Goal: Task Accomplishment & Management: Manage account settings

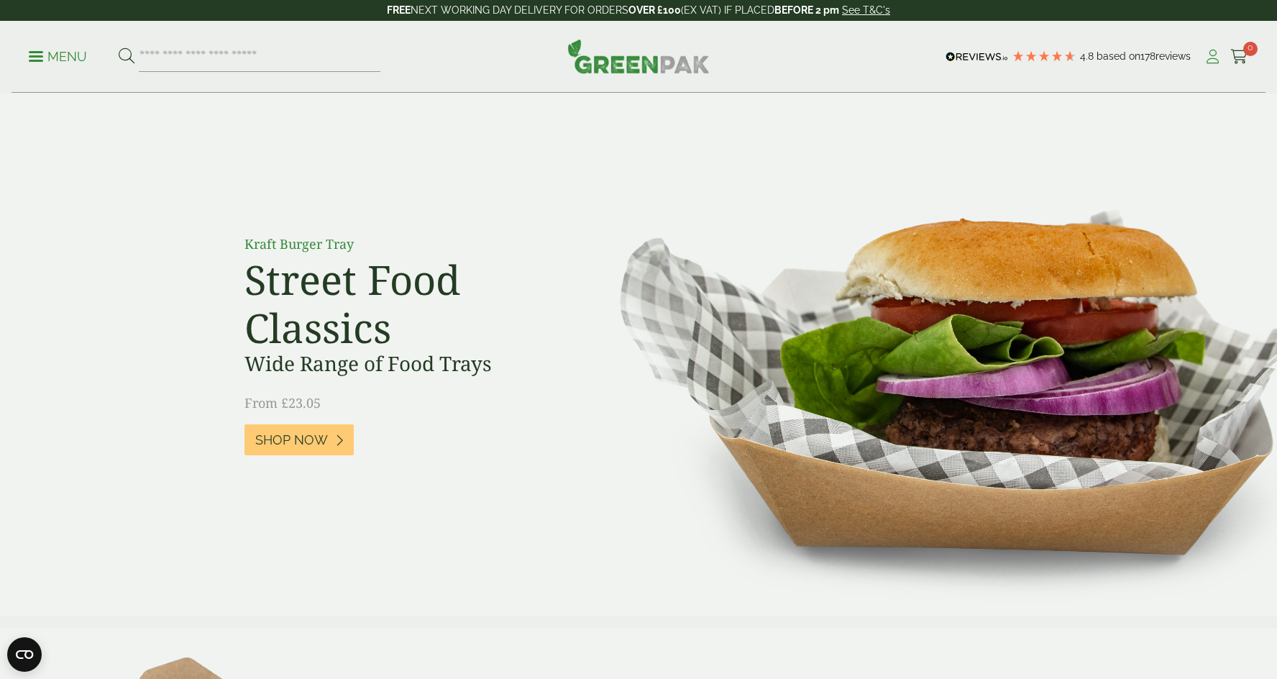
click at [1208, 57] on icon at bounding box center [1213, 57] width 18 height 14
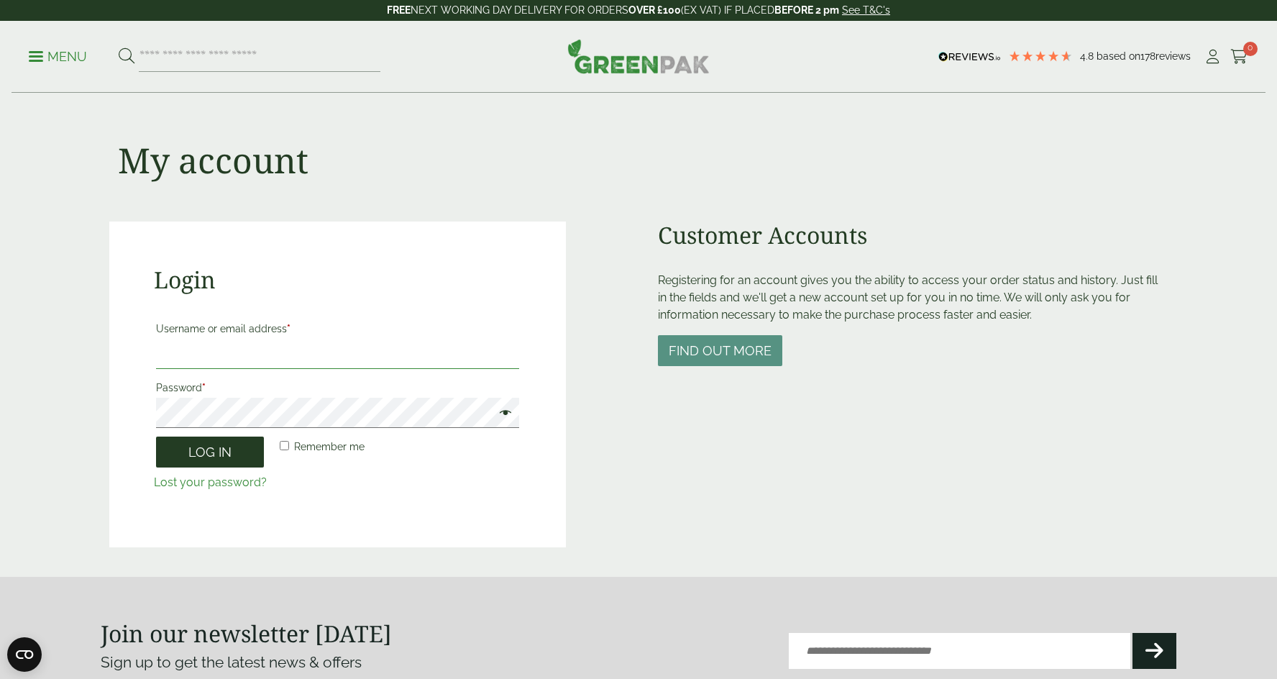
type input "**********"
click at [208, 453] on button "Log in" at bounding box center [210, 452] width 108 height 31
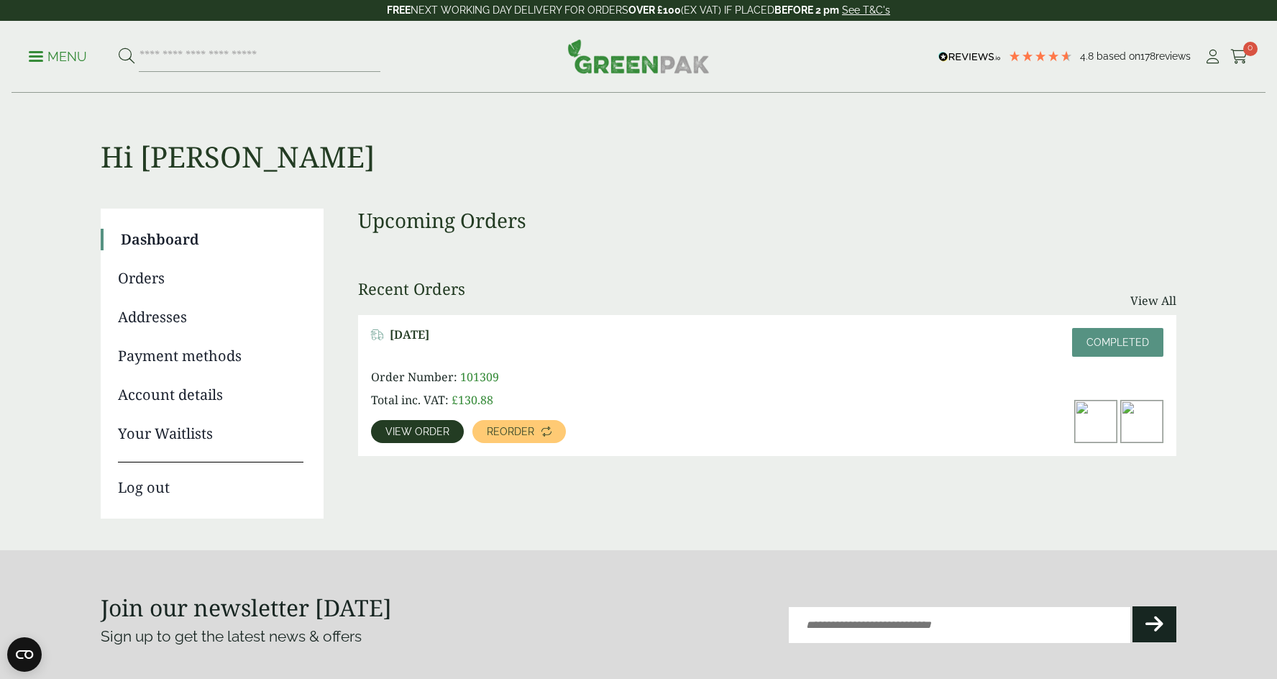
click at [156, 271] on link "Orders" at bounding box center [211, 279] width 186 height 22
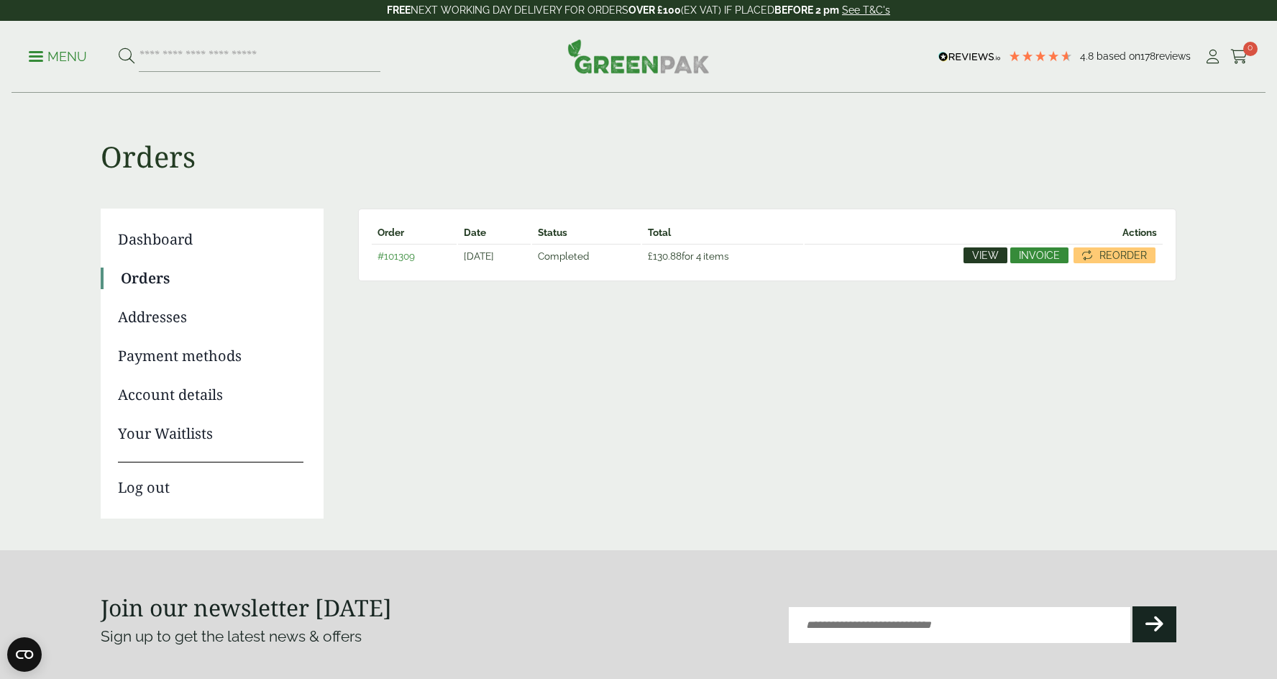
click at [996, 258] on span "View" at bounding box center [985, 255] width 27 height 10
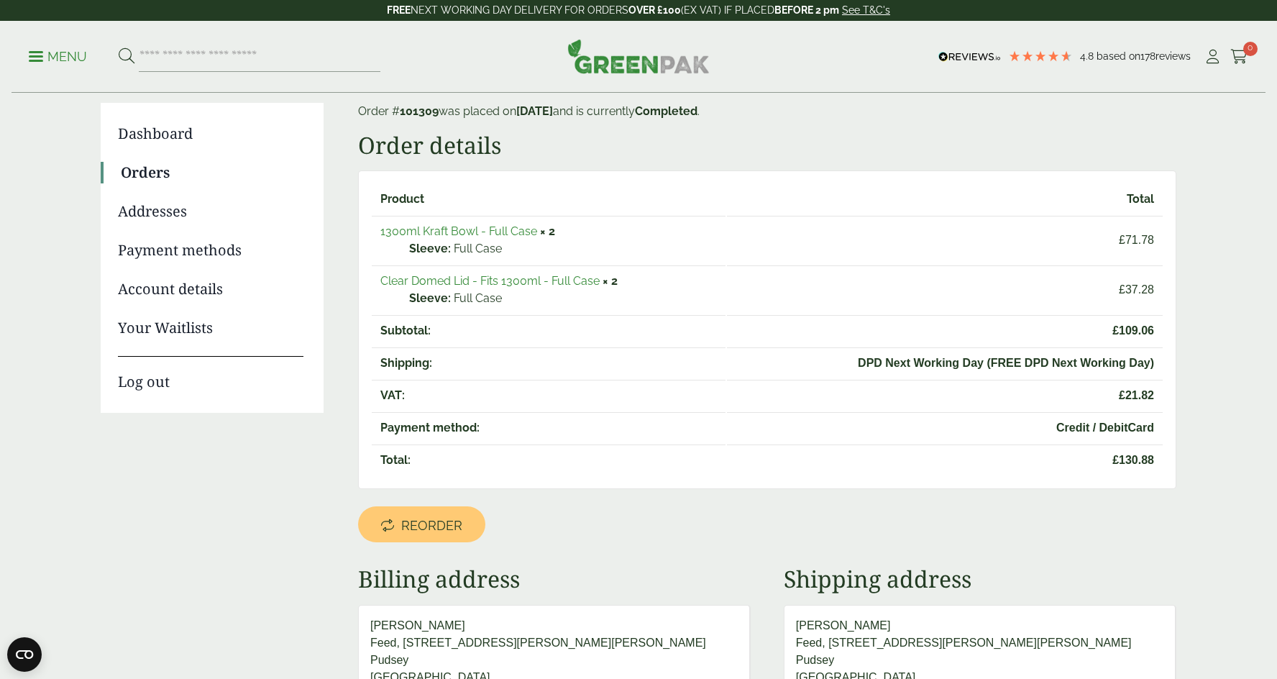
scroll to position [101, 0]
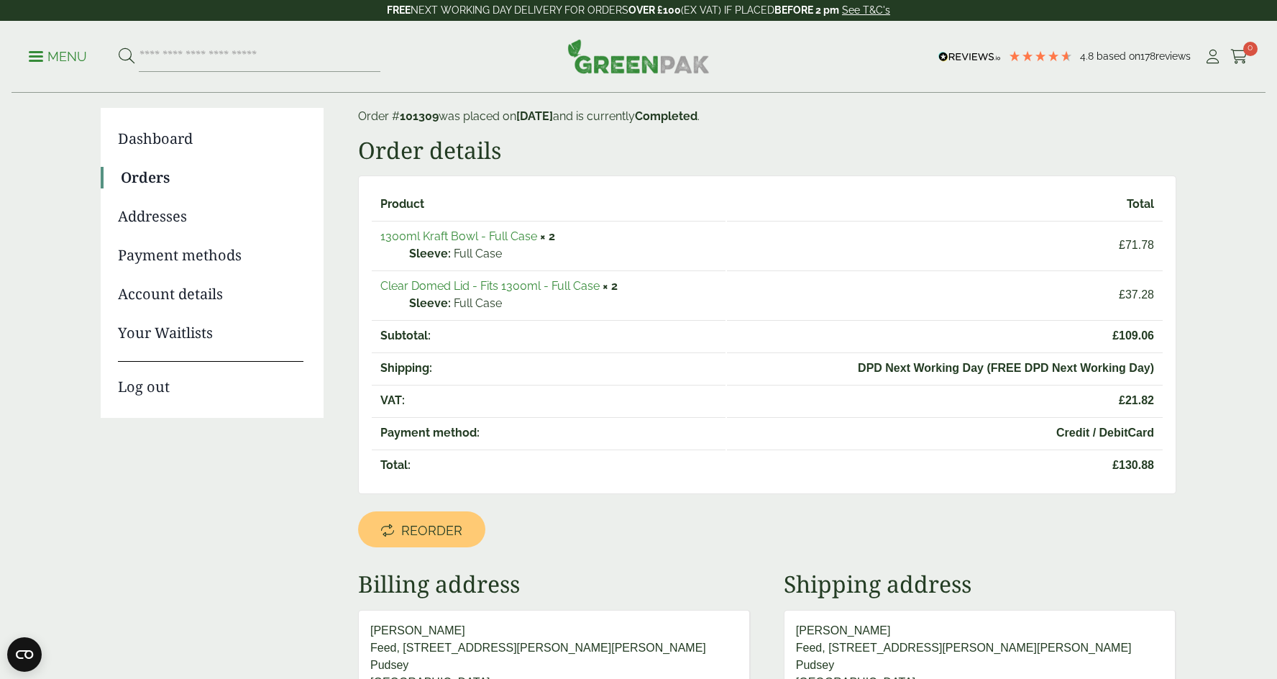
click at [501, 232] on link "1300ml Kraft Bowl - Full Case" at bounding box center [458, 236] width 157 height 14
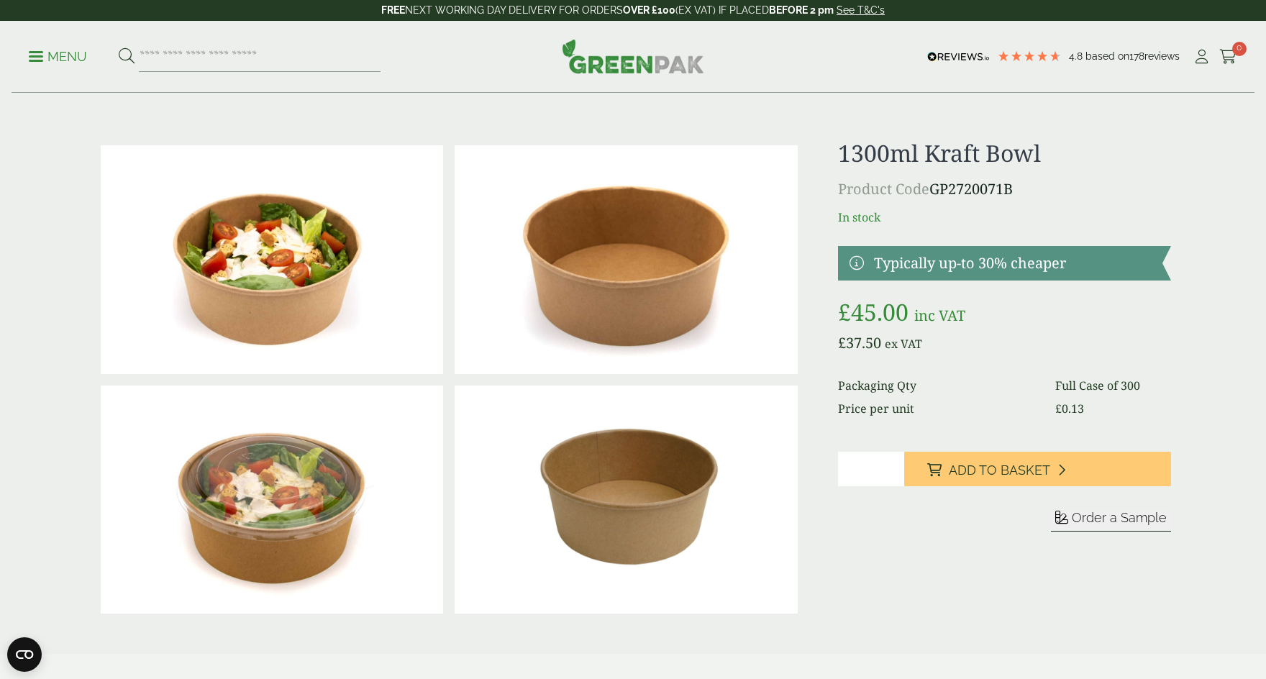
click at [616, 68] on img at bounding box center [633, 56] width 142 height 35
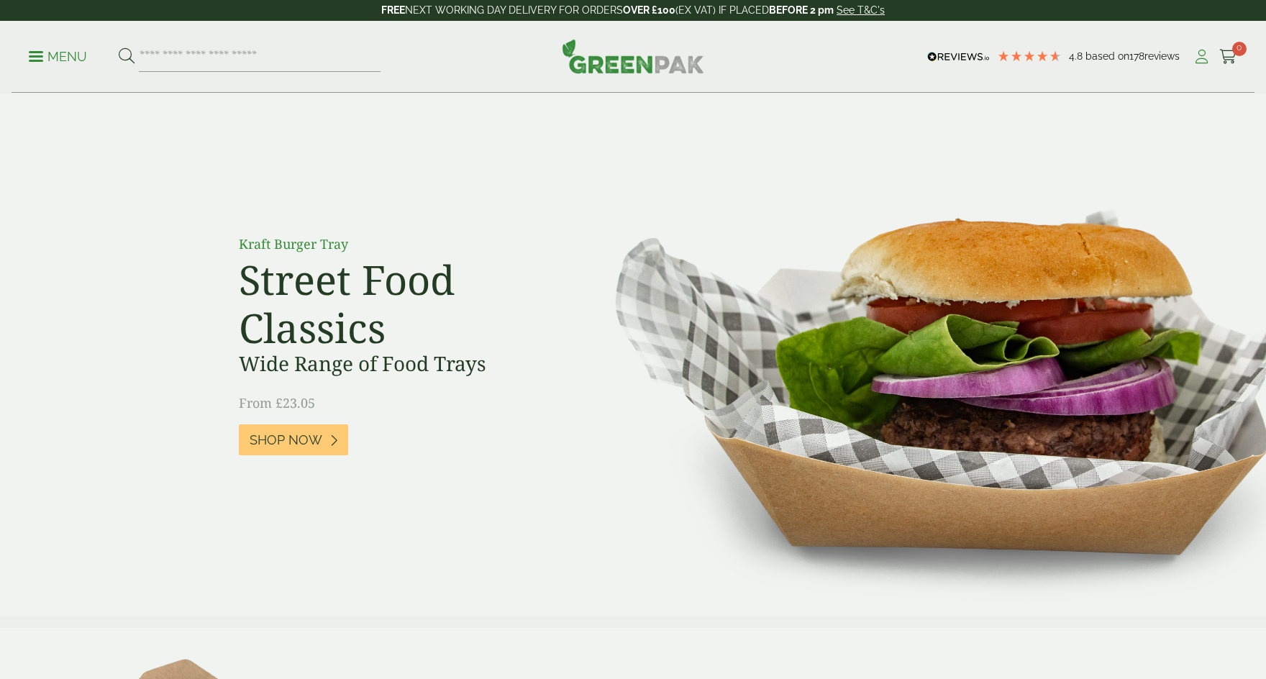
drag, startPoint x: 0, startPoint y: 0, endPoint x: 1203, endPoint y: 58, distance: 1204.0
click at [1203, 58] on icon at bounding box center [1202, 57] width 18 height 14
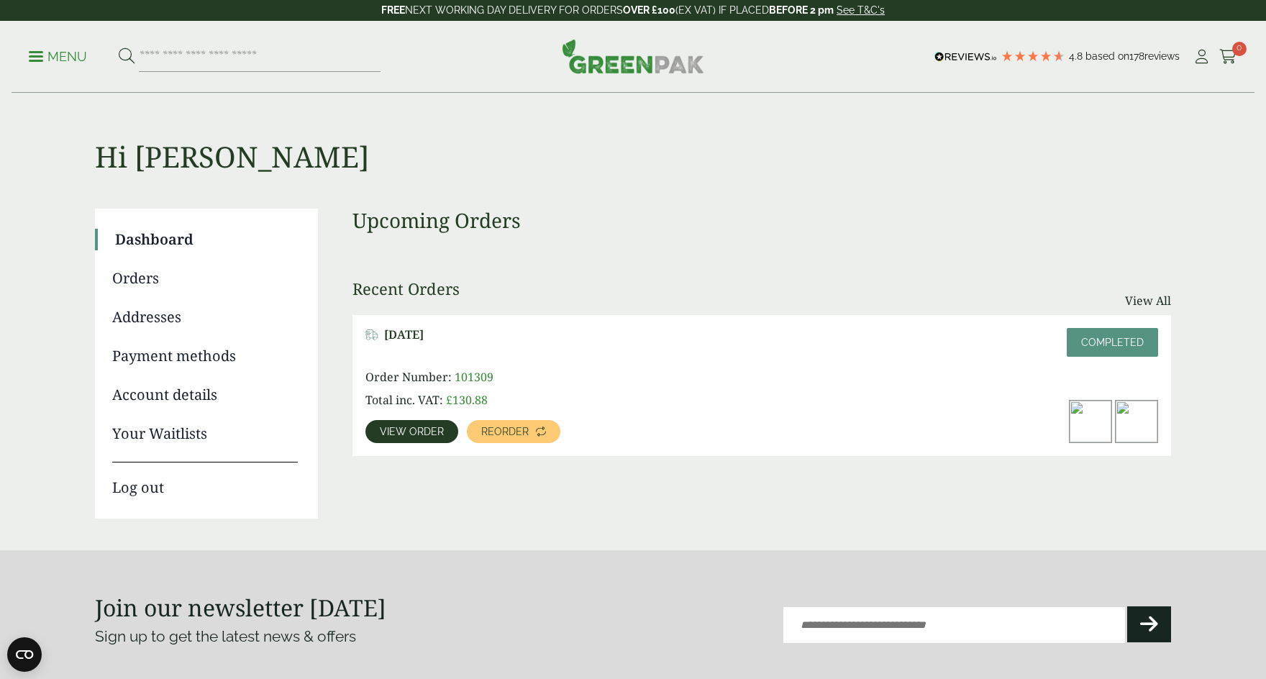
click at [137, 283] on link "Orders" at bounding box center [205, 279] width 186 height 22
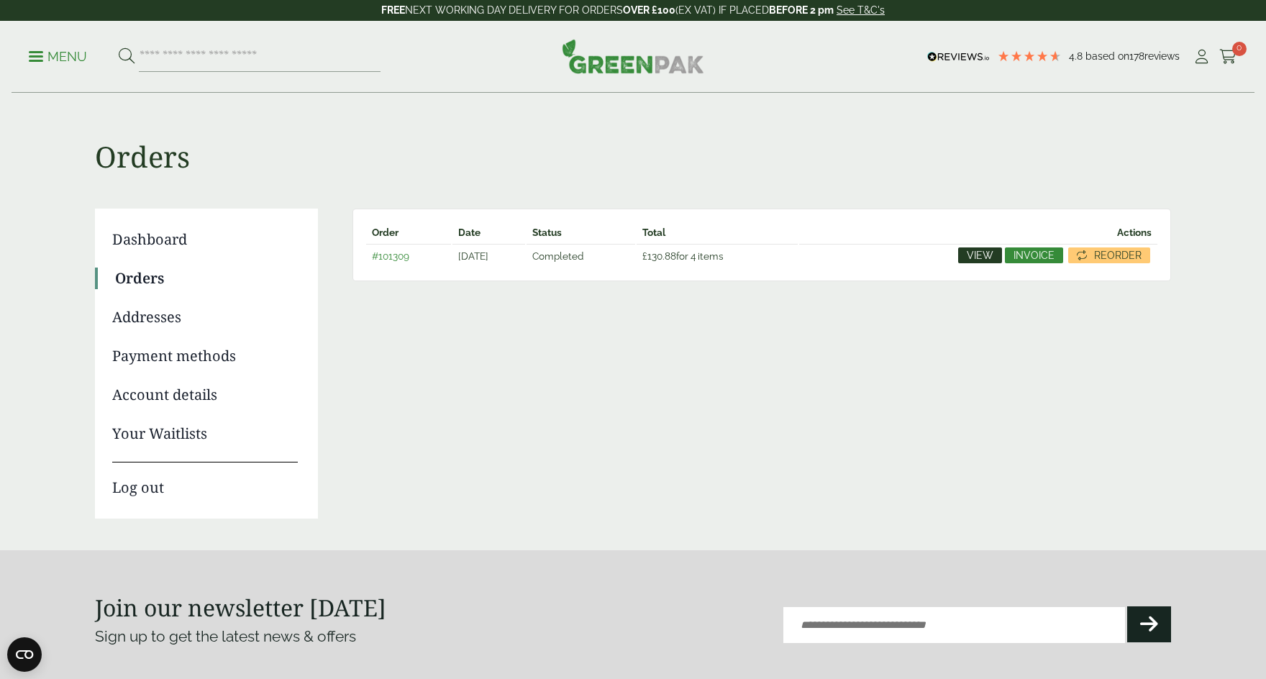
click at [980, 246] on td "View Invoice Reorder" at bounding box center [978, 256] width 358 height 24
click at [976, 253] on span "View" at bounding box center [980, 255] width 27 height 10
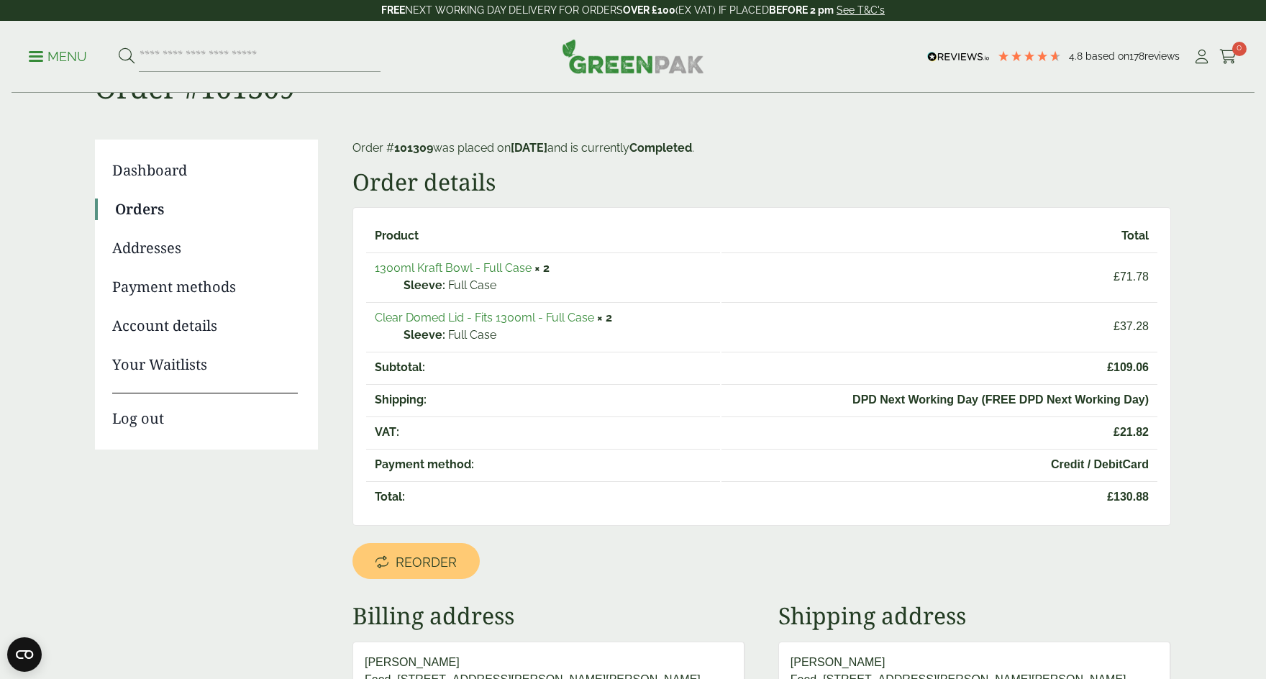
scroll to position [64, 0]
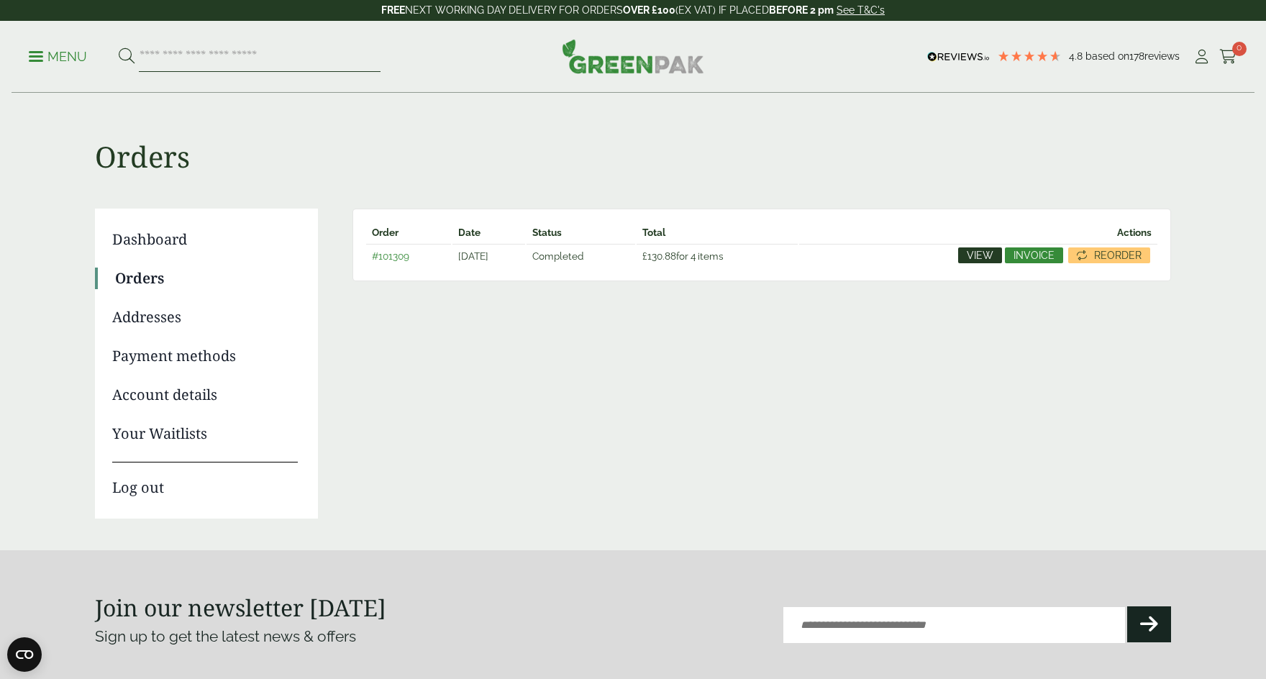
click at [263, 53] on input "search" at bounding box center [260, 57] width 242 height 30
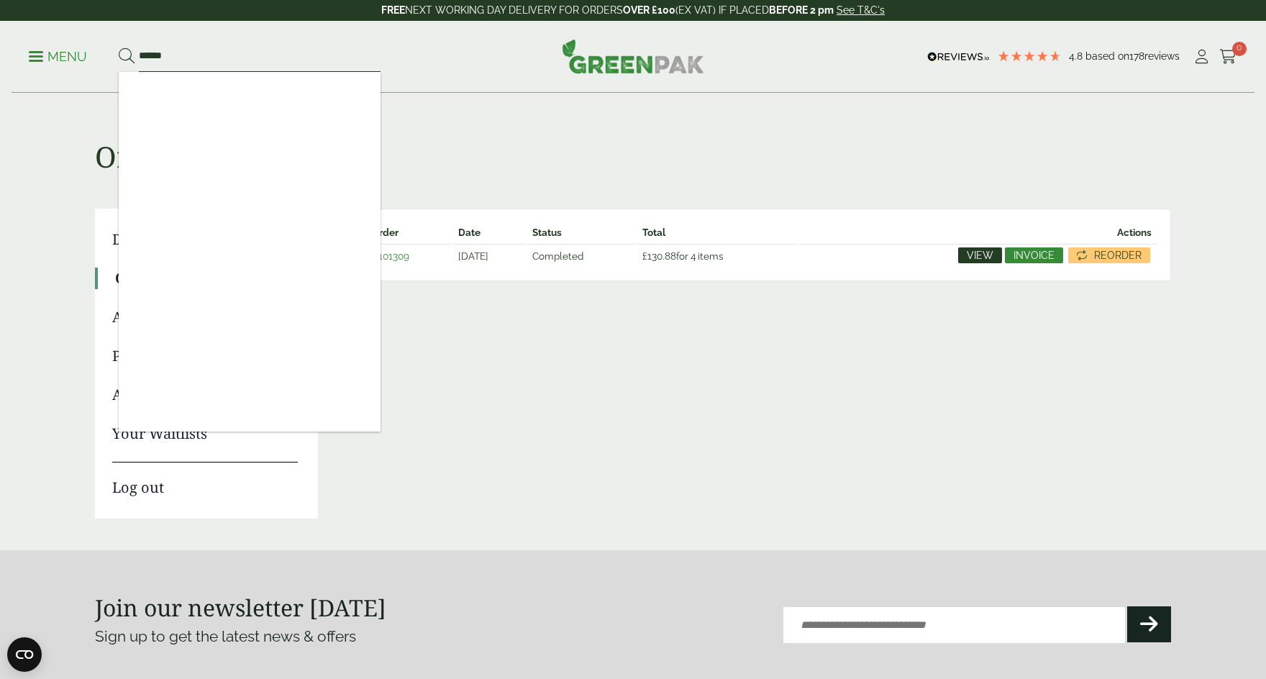
type input "******"
click at [119, 47] on button at bounding box center [127, 56] width 16 height 19
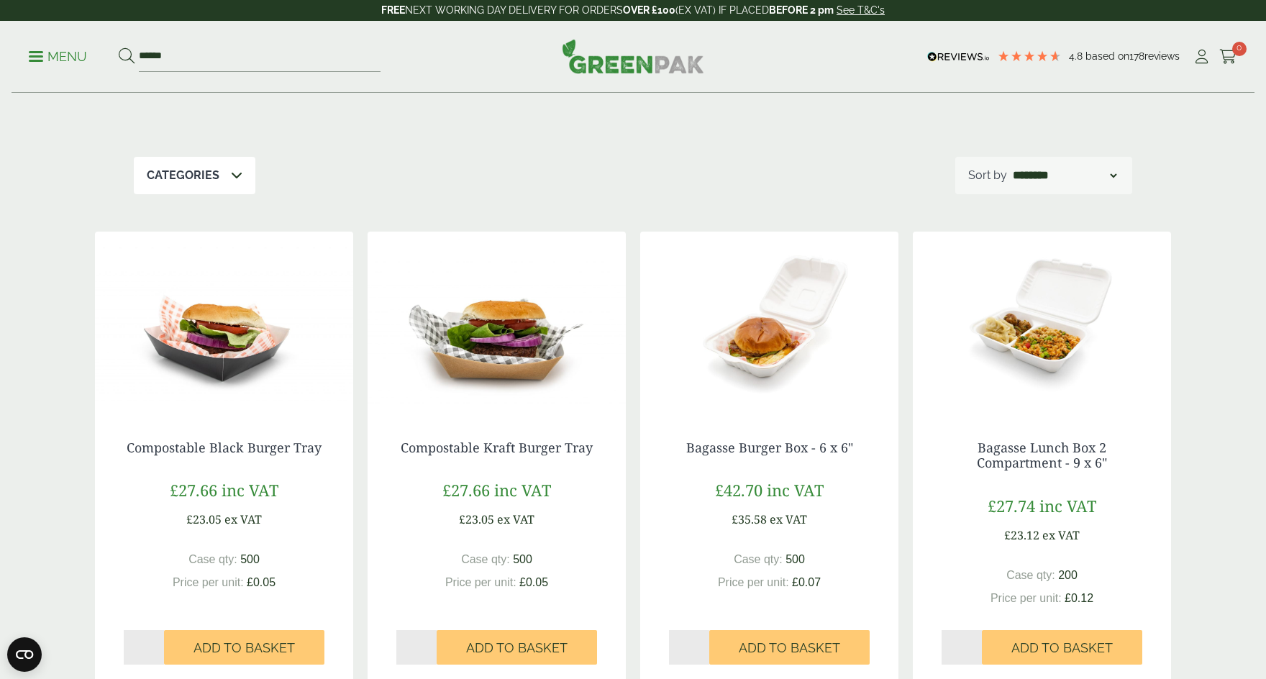
scroll to position [192, 0]
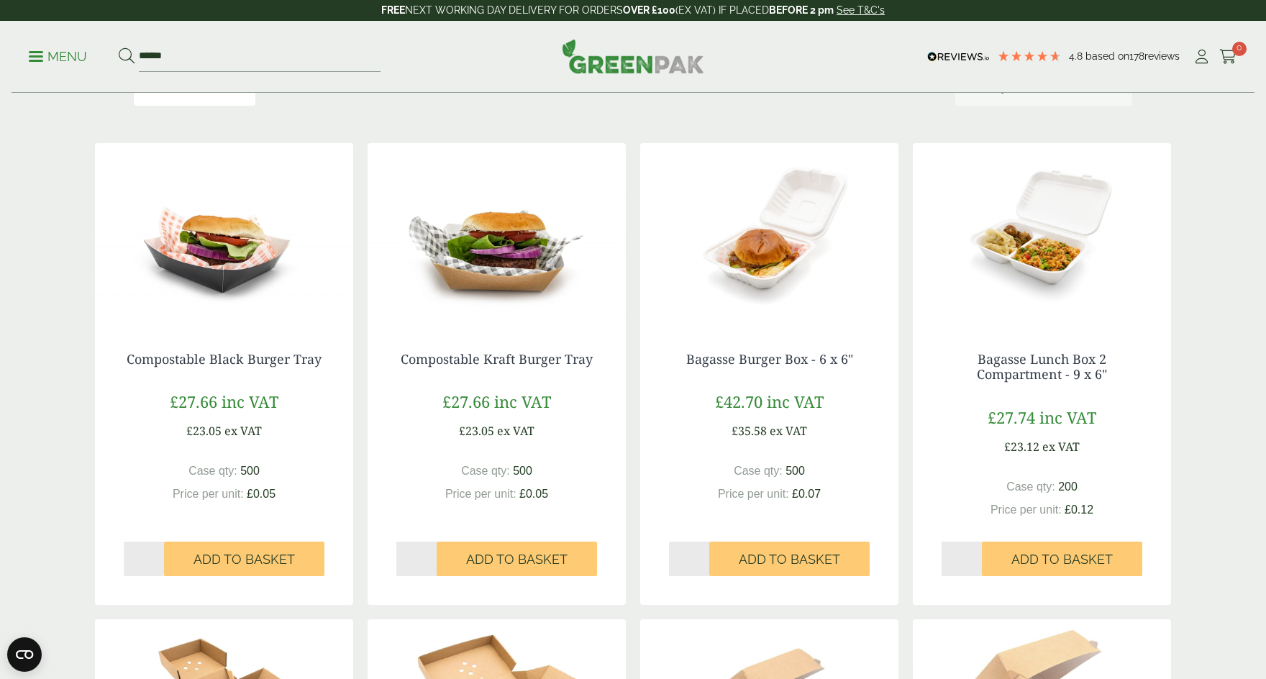
click at [768, 259] on img at bounding box center [769, 233] width 258 height 180
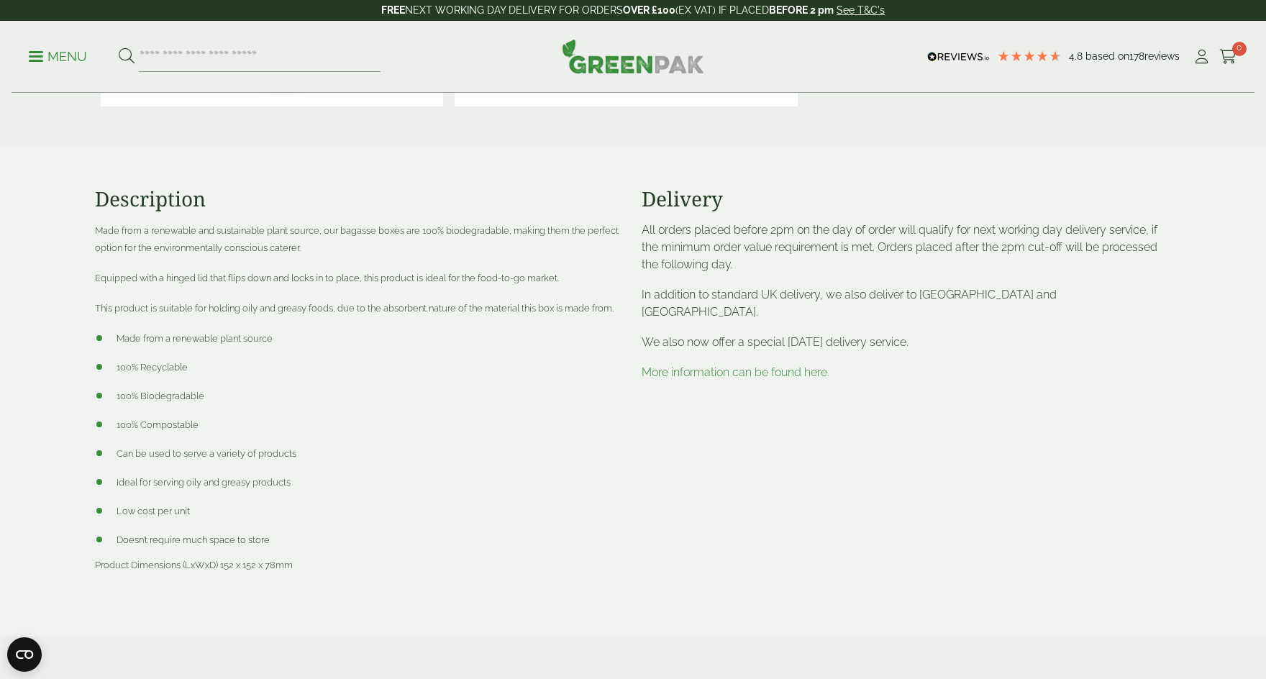
scroll to position [518, 0]
